Goal: Task Accomplishment & Management: Manage account settings

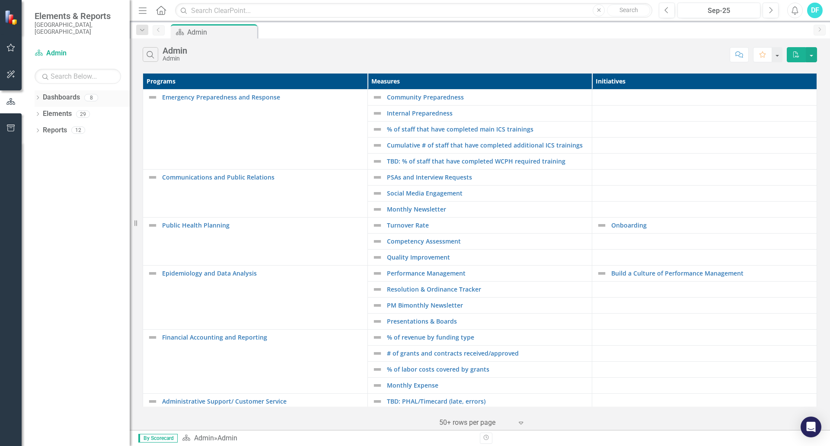
click at [69, 93] on link "Dashboards" at bounding box center [61, 98] width 37 height 10
click at [38, 96] on icon "Dropdown" at bounding box center [38, 98] width 6 height 5
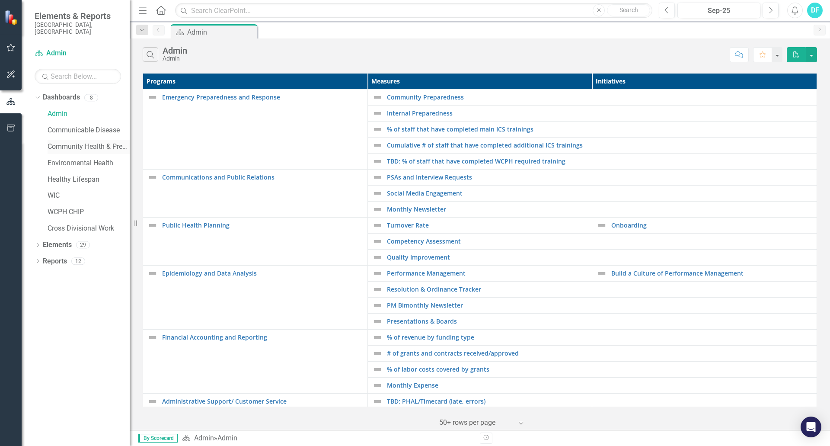
click at [64, 146] on div "Community Health & Prevention" at bounding box center [89, 147] width 82 height 14
click at [100, 142] on link "Community Health & Prevention" at bounding box center [89, 147] width 82 height 10
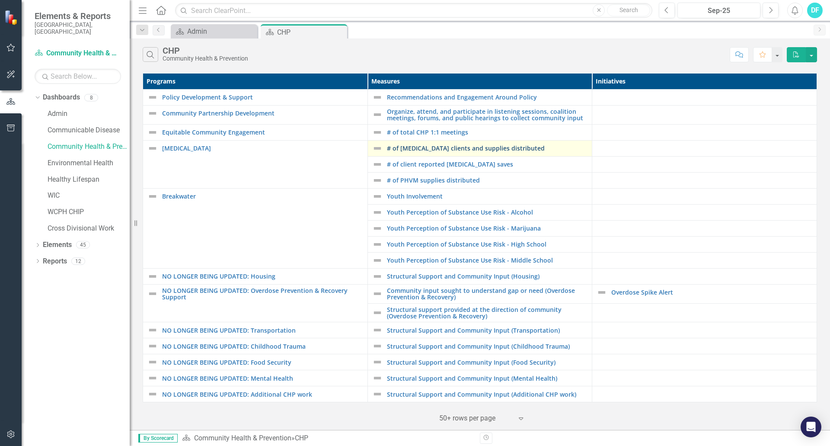
click at [449, 147] on link "# of [MEDICAL_DATA] clients and supplies distributed" at bounding box center [487, 148] width 201 height 6
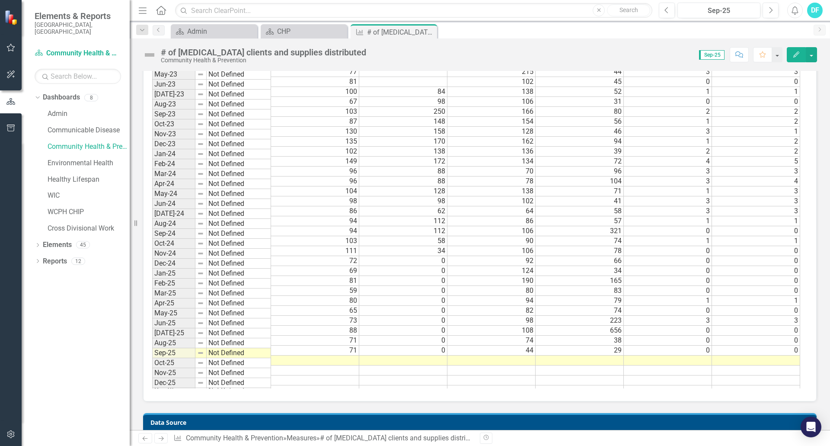
scroll to position [735, 0]
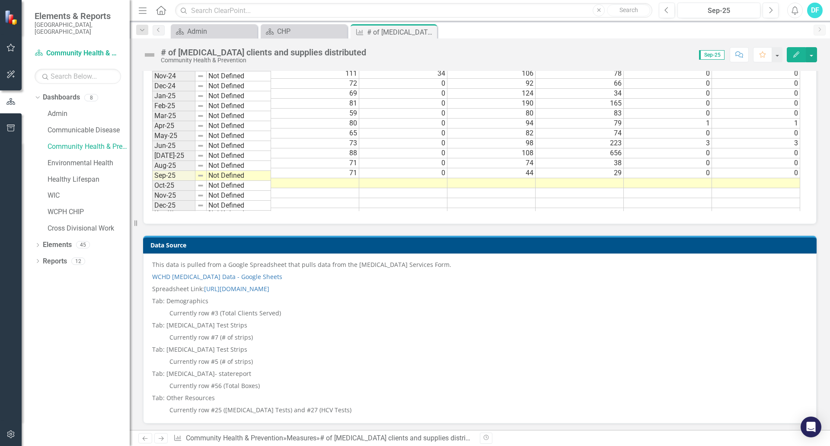
click at [335, 178] on td at bounding box center [315, 183] width 88 height 10
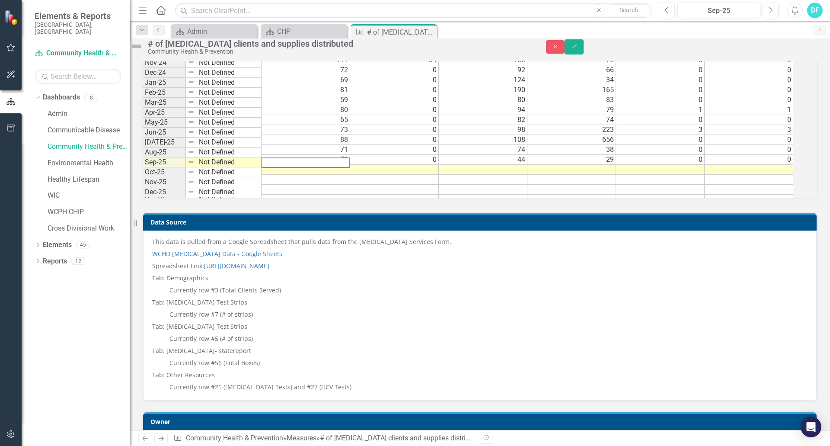
scroll to position [737, 0]
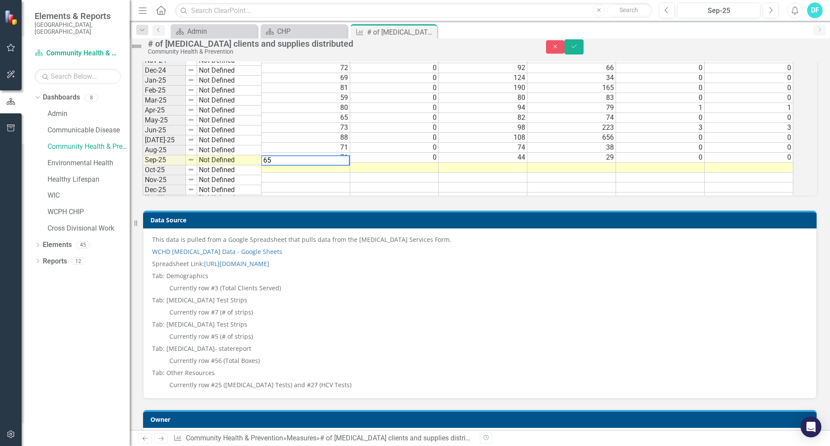
type textarea "65"
click at [437, 173] on td at bounding box center [394, 168] width 89 height 10
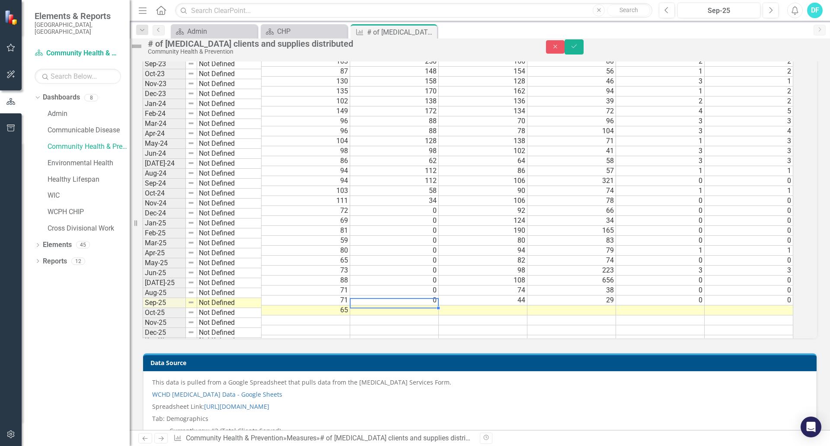
scroll to position [607, 0]
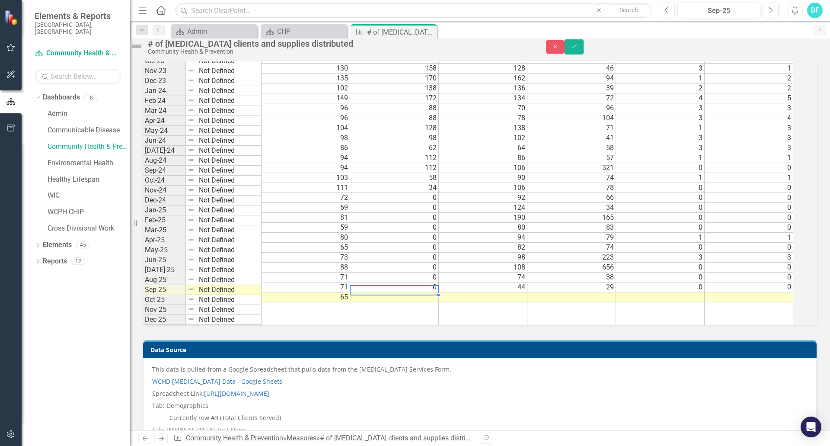
click at [438, 302] on td at bounding box center [394, 297] width 89 height 10
type textarea "2"
click at [514, 302] on td at bounding box center [483, 297] width 89 height 10
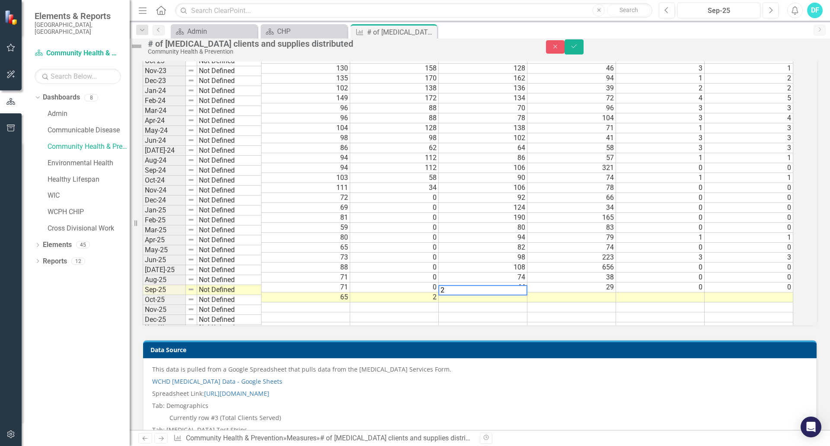
click at [516, 295] on textarea "2" at bounding box center [482, 290] width 89 height 10
type textarea "42"
click at [599, 302] on td at bounding box center [571, 297] width 89 height 10
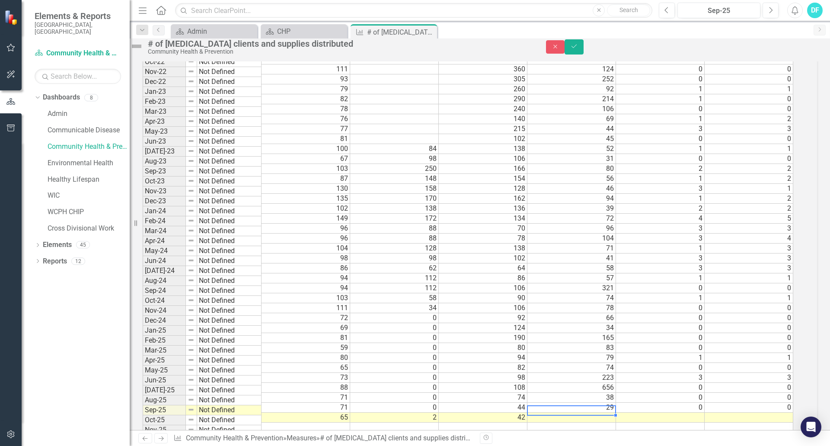
scroll to position [564, 0]
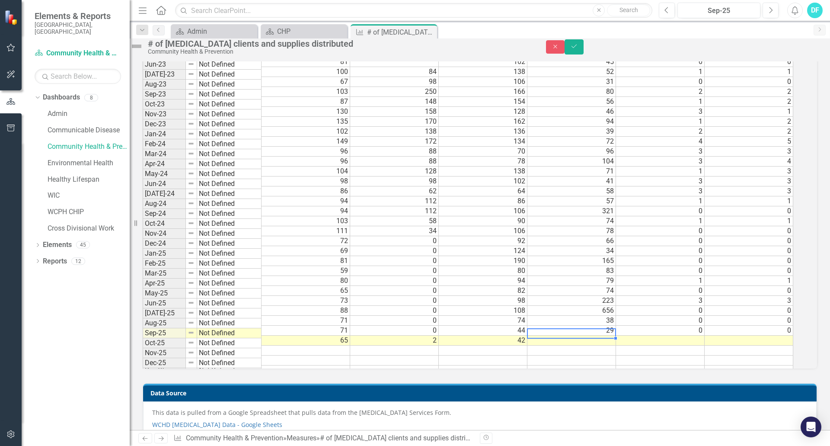
click at [610, 345] on td at bounding box center [571, 341] width 89 height 10
type textarea "23"
click at [651, 345] on td at bounding box center [660, 341] width 89 height 10
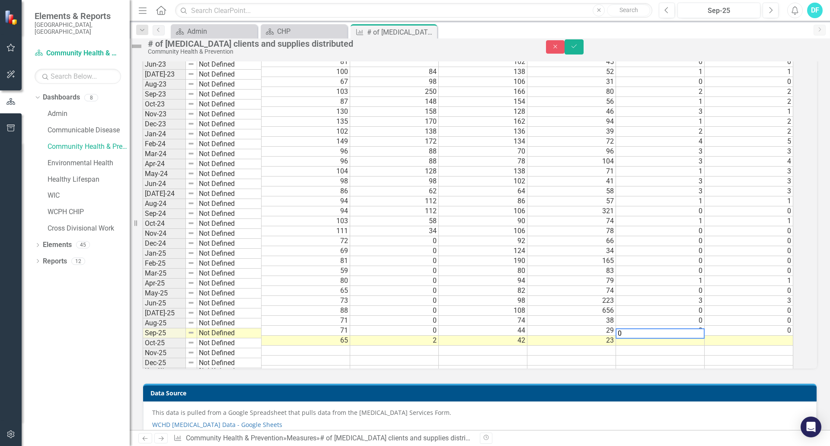
type textarea "0"
click at [780, 345] on td at bounding box center [749, 341] width 89 height 10
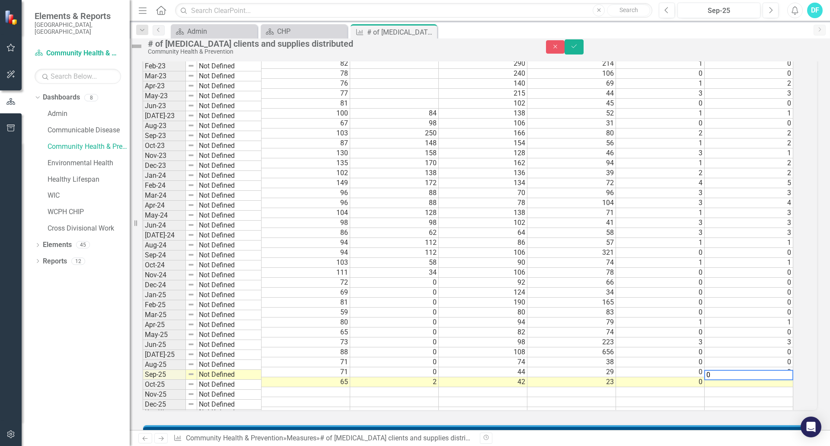
type textarea "0"
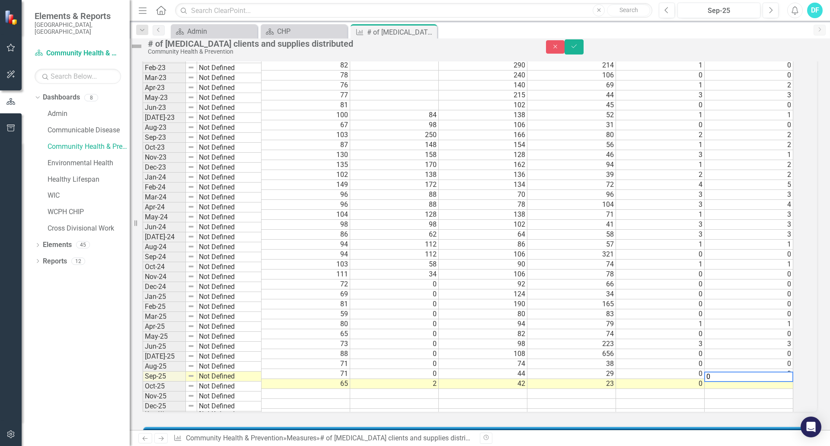
click at [768, 349] on td "3" at bounding box center [749, 344] width 89 height 10
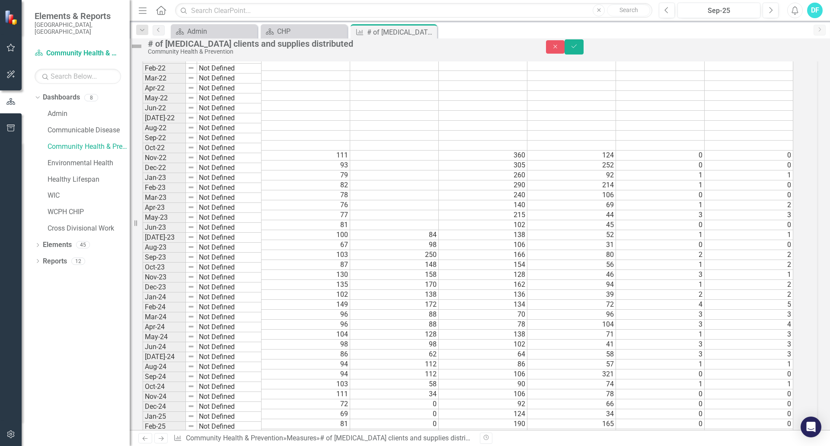
scroll to position [218, 0]
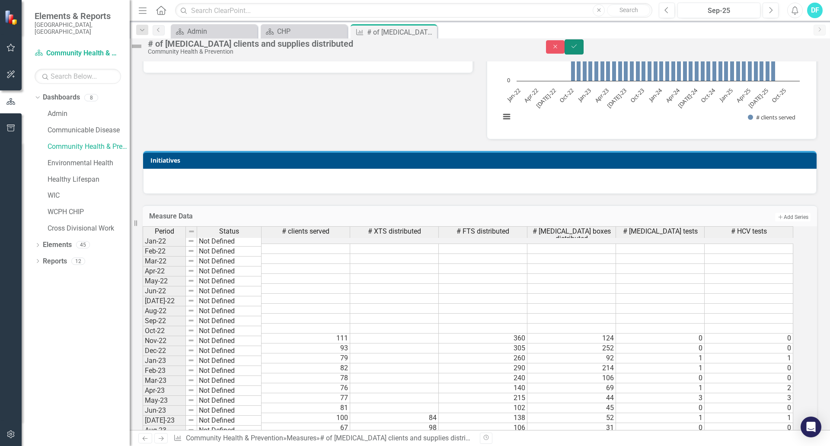
click at [584, 54] on button "Save" at bounding box center [574, 46] width 19 height 15
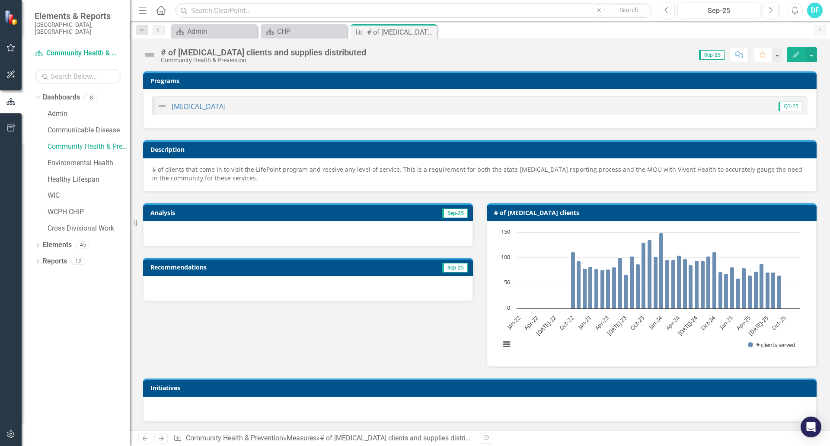
click at [281, 233] on div at bounding box center [308, 233] width 330 height 25
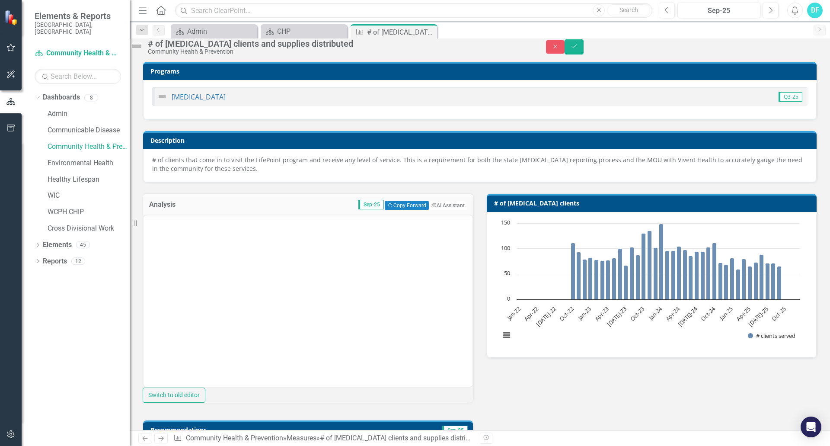
scroll to position [0, 0]
click at [313, 261] on body "Rich Text Area. Press ALT-0 for help." at bounding box center [308, 300] width 329 height 130
